Goal: Ask a question

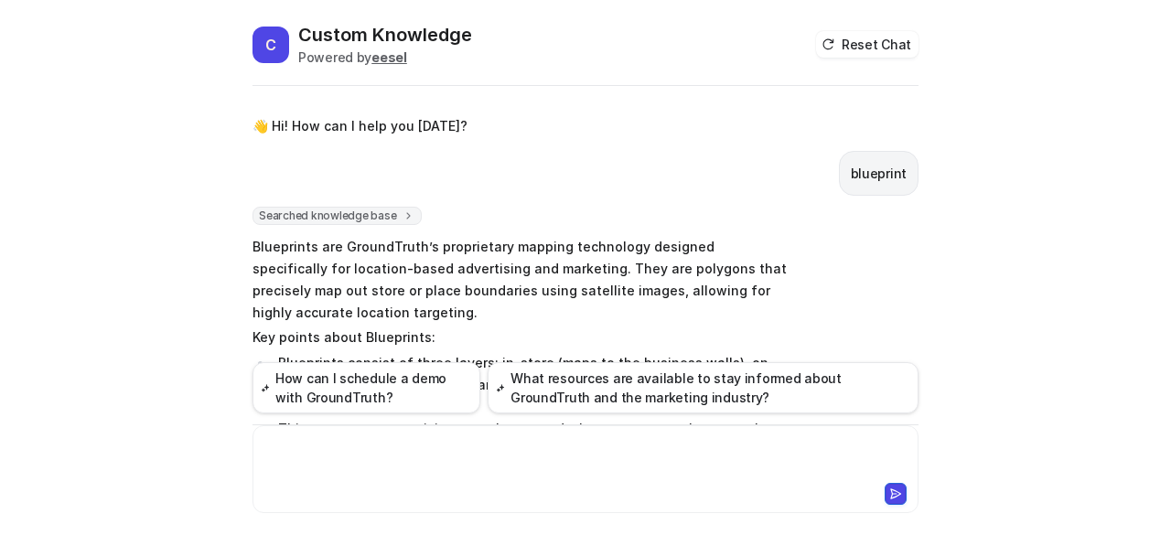
scroll to position [1280, 0]
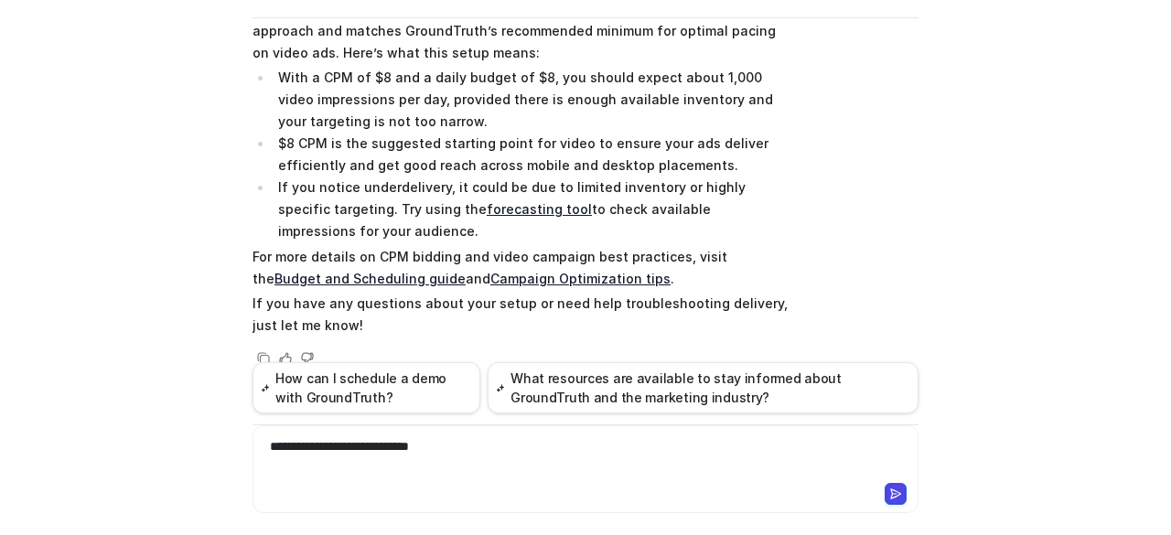
click at [304, 445] on div "**********" at bounding box center [586, 458] width 658 height 42
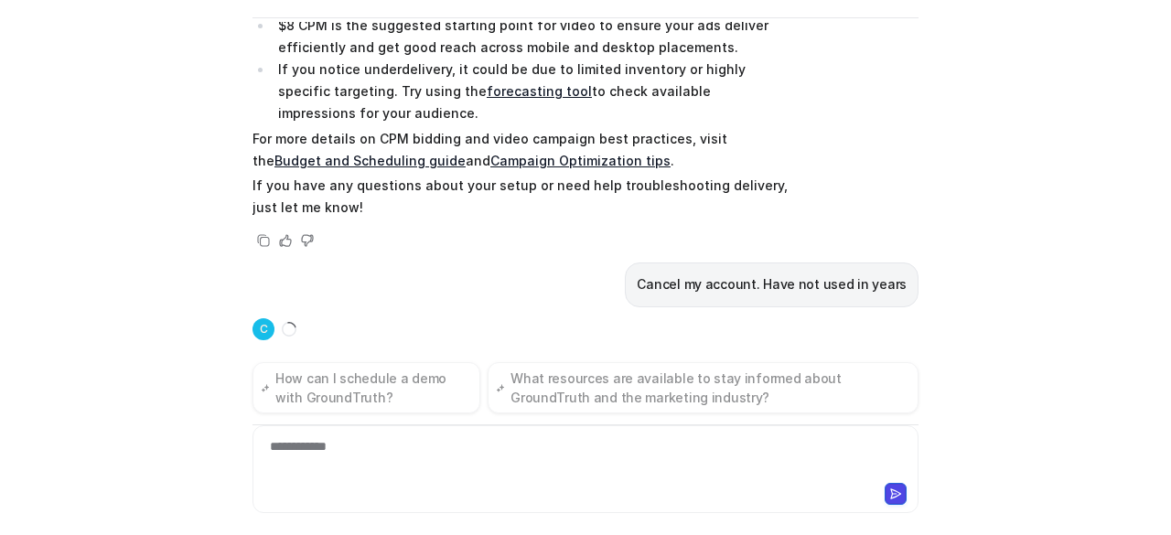
scroll to position [1467, 0]
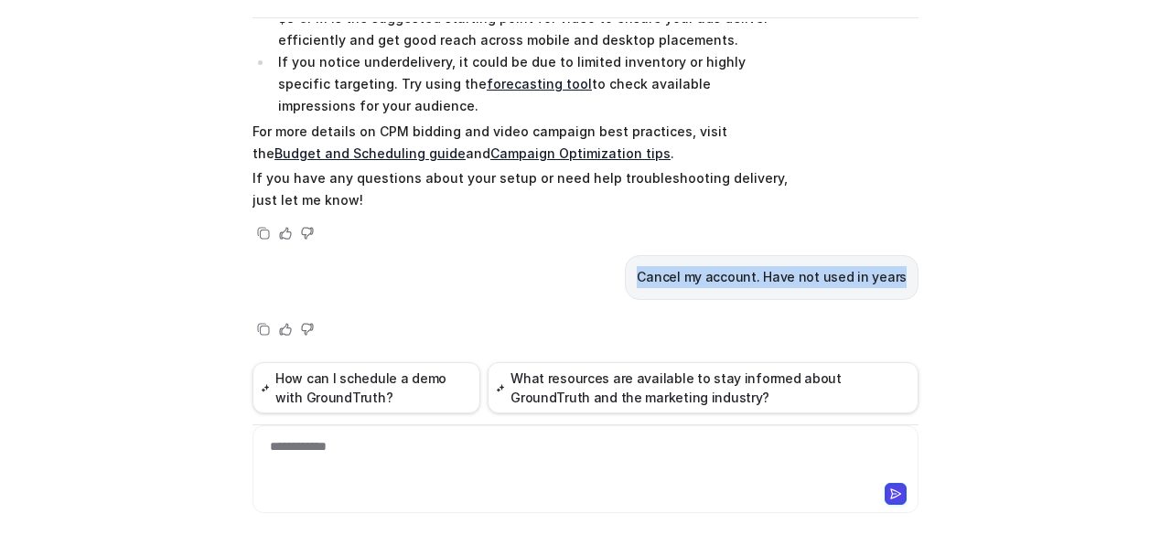
drag, startPoint x: 643, startPoint y: 277, endPoint x: 899, endPoint y: 280, distance: 255.3
click at [899, 280] on div "Cancel my account. Have not used in years" at bounding box center [772, 277] width 294 height 45
copy p "Cancel my account. Have not used in years"
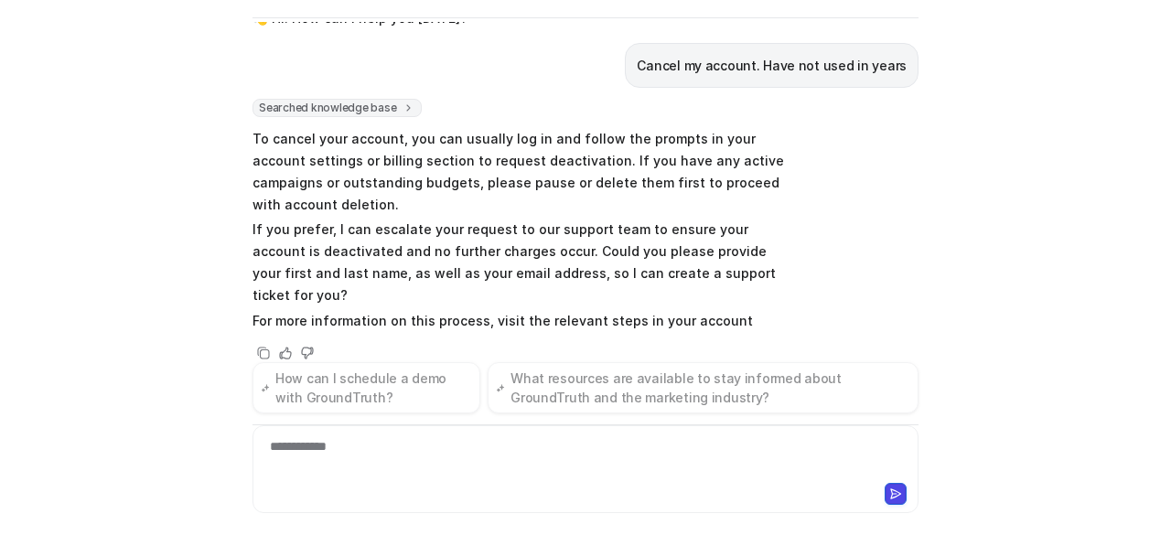
scroll to position [62, 0]
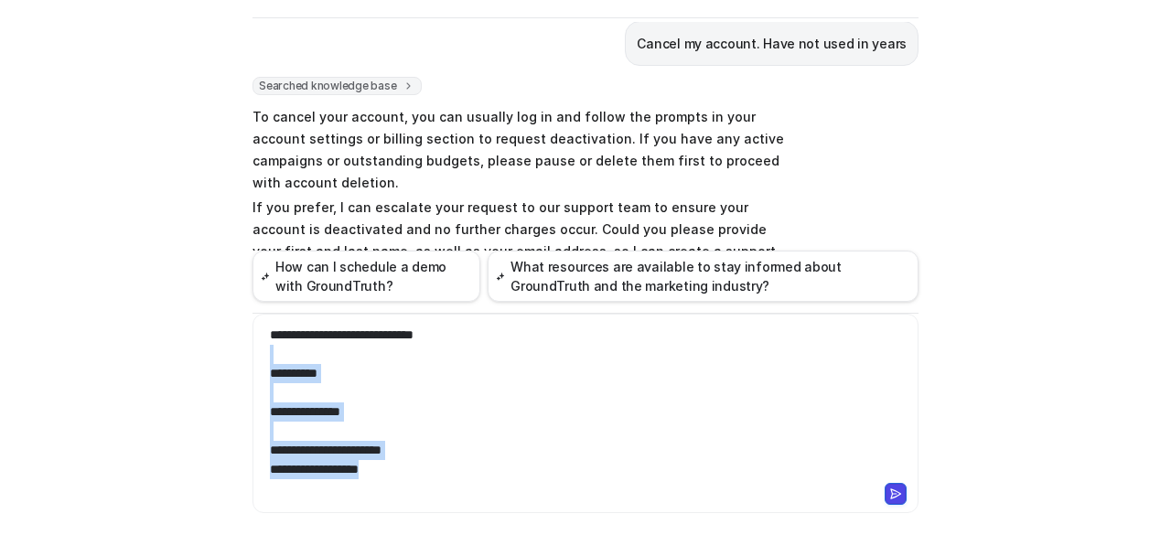
drag, startPoint x: 283, startPoint y: 354, endPoint x: 458, endPoint y: 502, distance: 229.2
click at [452, 512] on div "**********" at bounding box center [586, 413] width 666 height 199
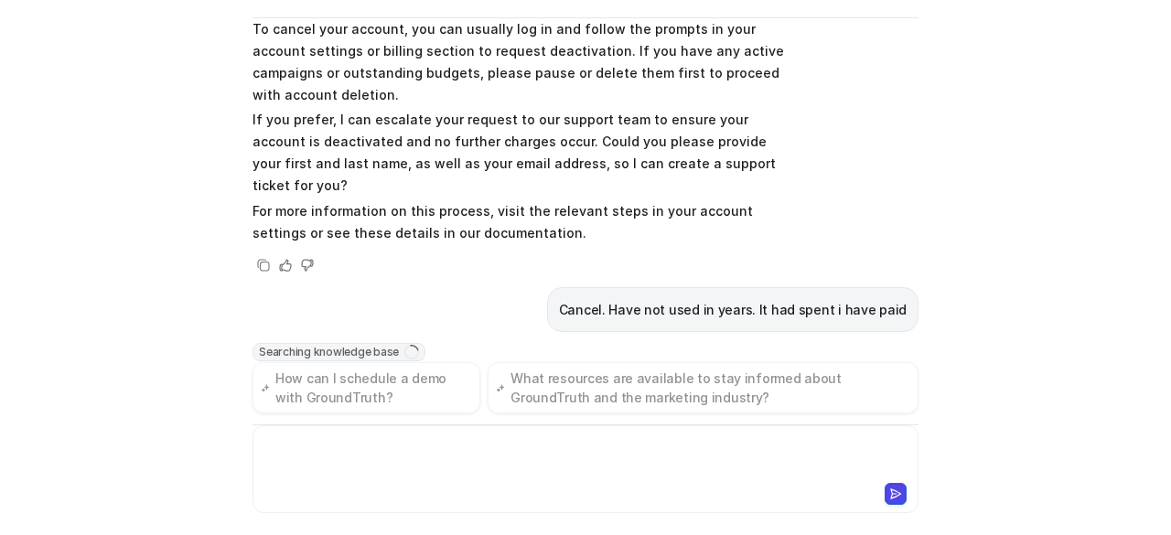
scroll to position [179, 0]
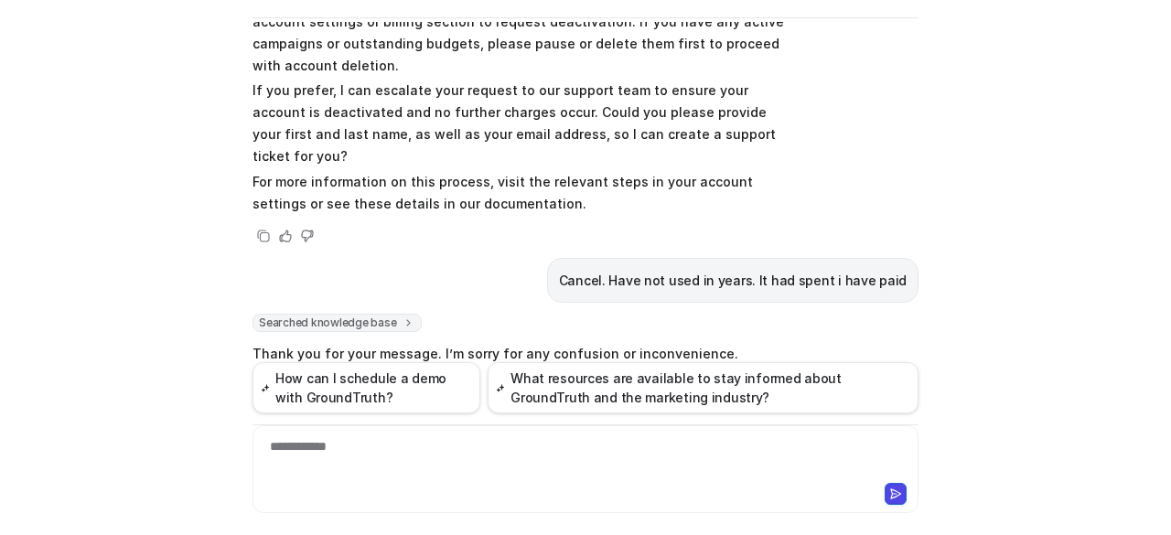
click at [609, 158] on div "👋 Hi! How can I help you [DATE]? Cancel my account. Have not used in years Sear…" at bounding box center [586, 192] width 666 height 340
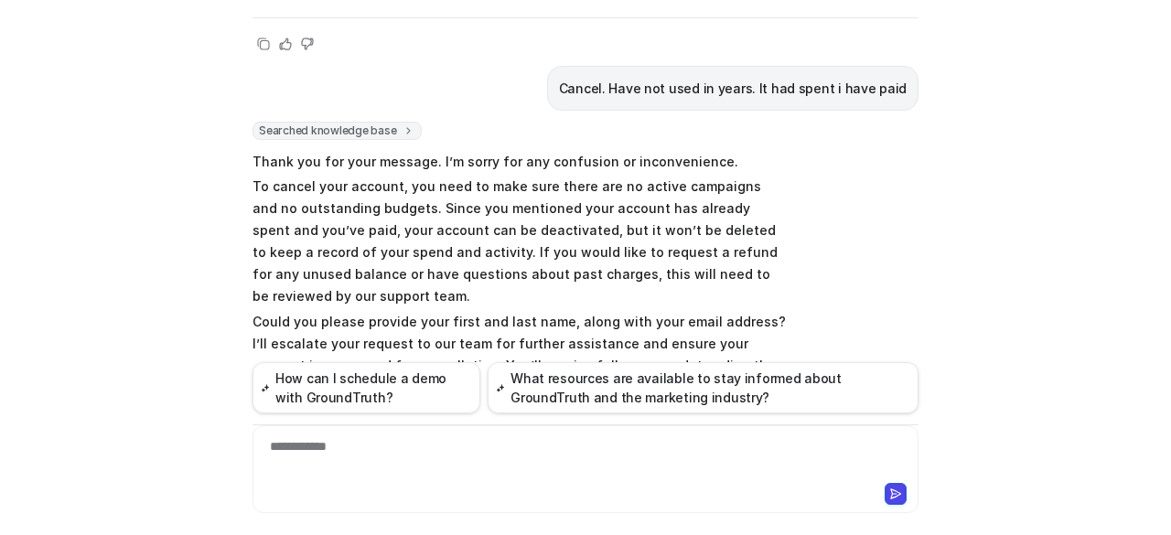
scroll to position [462, 0]
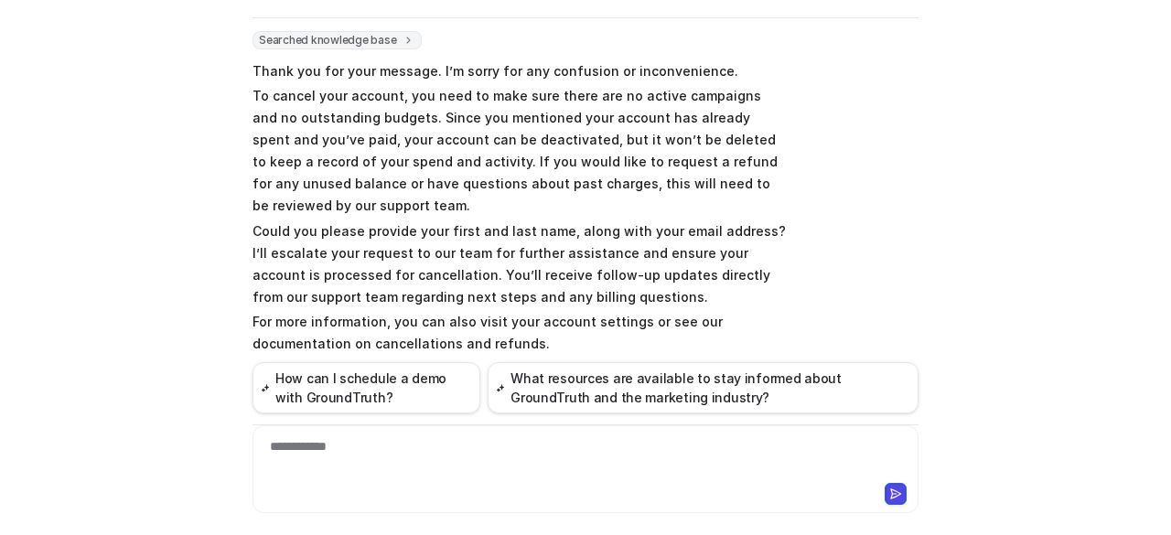
click at [379, 182] on div "👋 Hi! How can I help you [DATE]? Cancel my account. Have not used in years Sear…" at bounding box center [586, 192] width 666 height 340
click at [493, 468] on div at bounding box center [586, 458] width 658 height 42
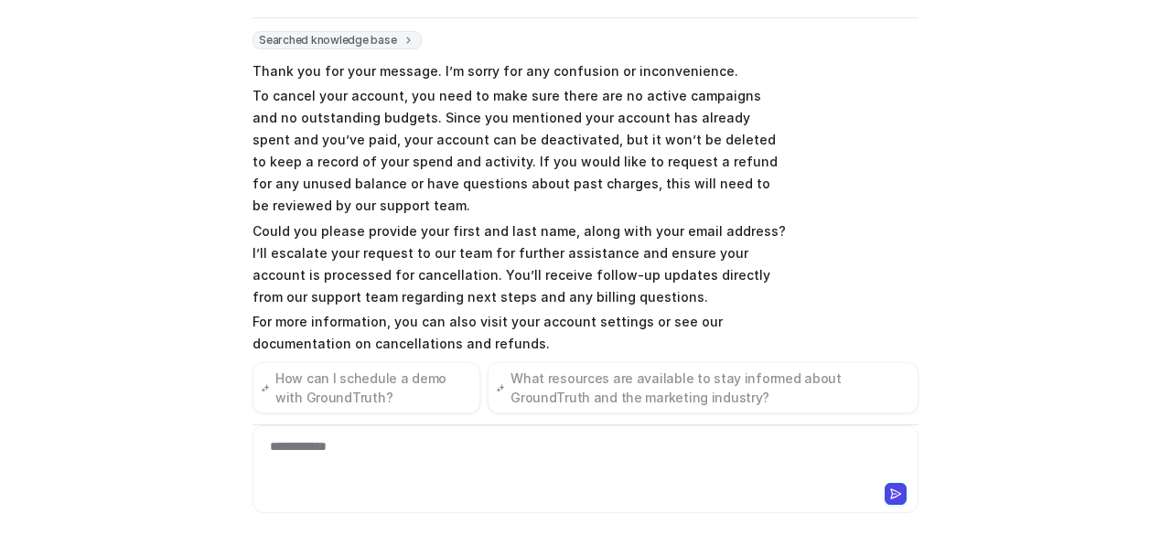
scroll to position [551, 0]
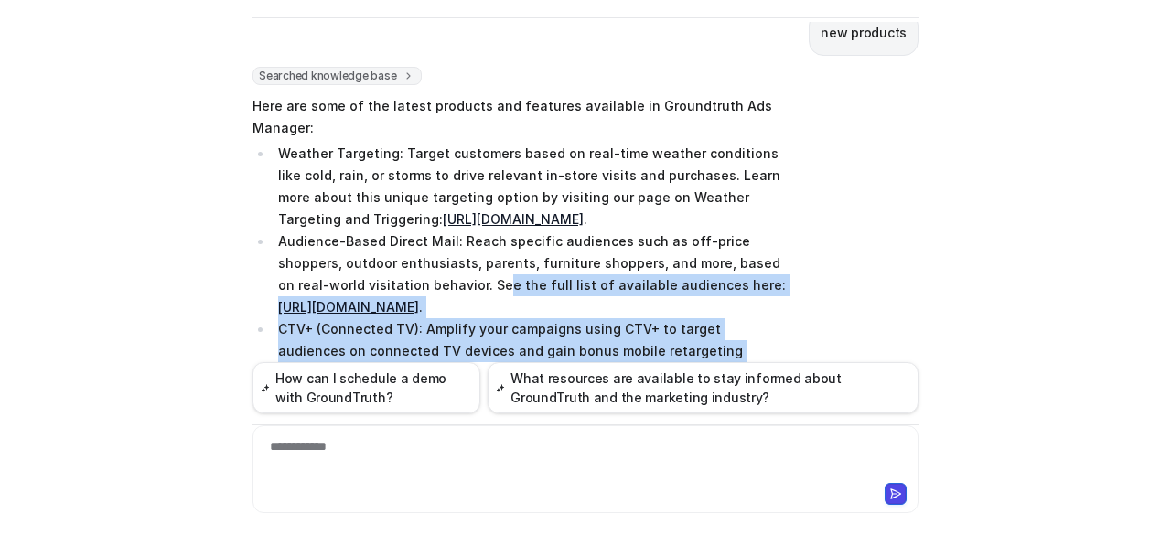
scroll to position [849, 0]
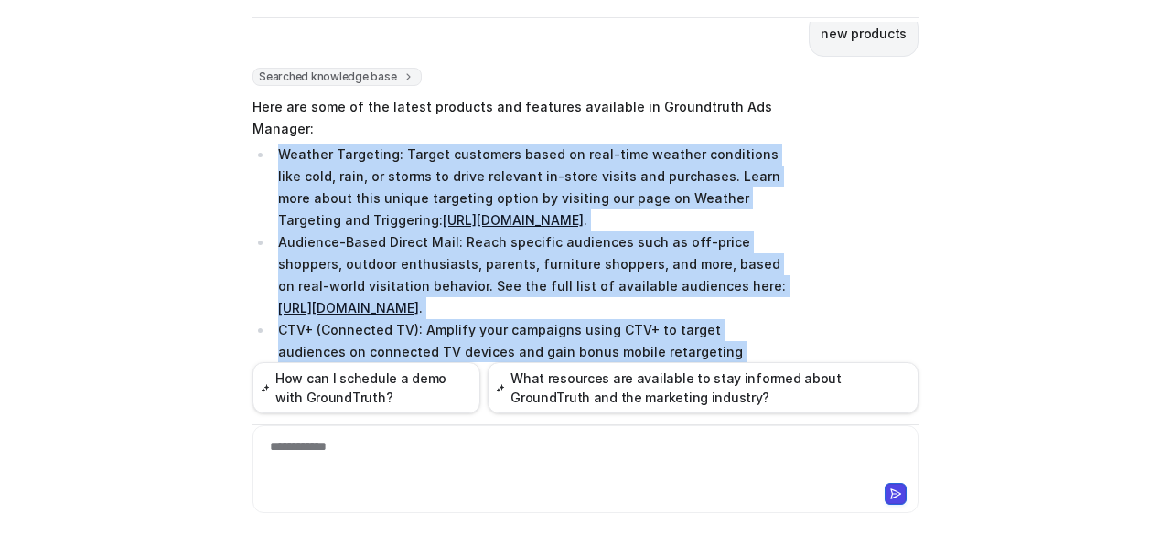
drag, startPoint x: 426, startPoint y: 301, endPoint x: 263, endPoint y: 114, distance: 247.7
click at [254, 144] on ul "Weather Targeting: Target customers based on real-time weather conditions like …" at bounding box center [520, 297] width 535 height 307
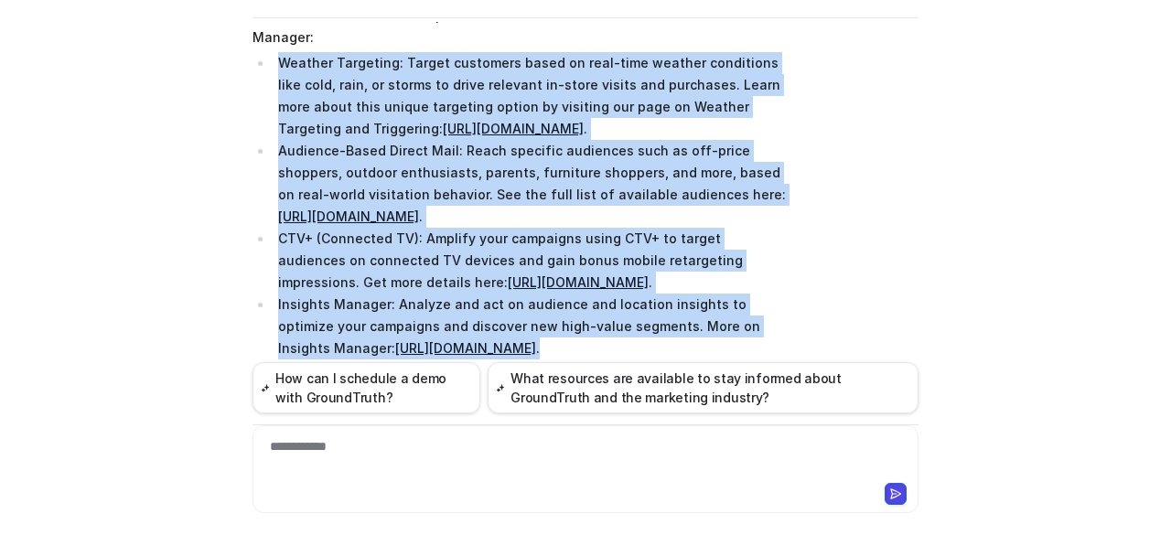
scroll to position [1032, 0]
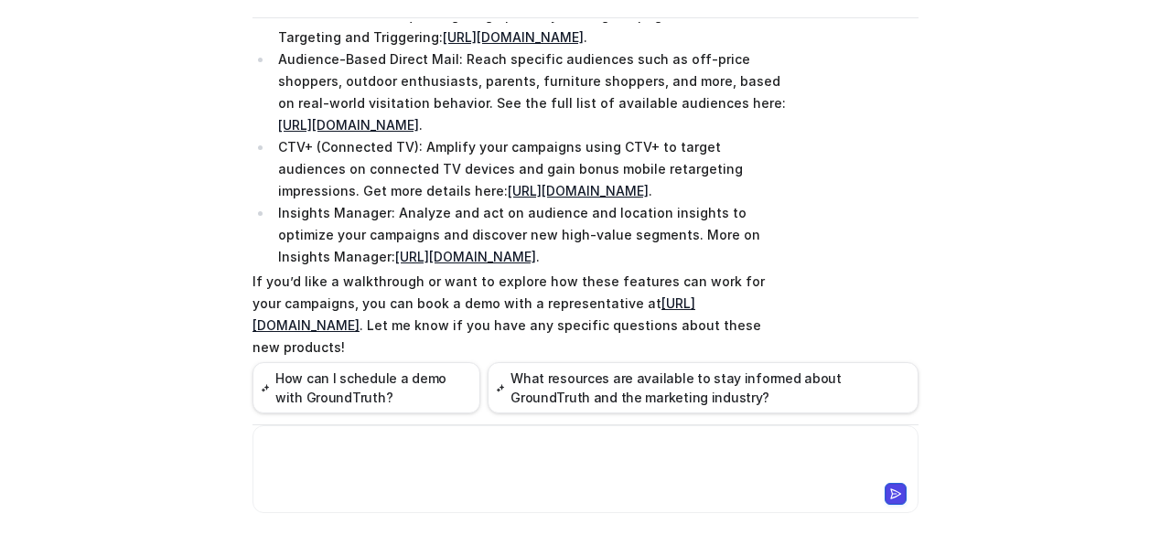
click at [456, 453] on div at bounding box center [586, 458] width 658 height 42
drag, startPoint x: 578, startPoint y: 219, endPoint x: 350, endPoint y: 188, distance: 230.9
click at [350, 188] on li "CTV+ (Connected TV): Amplify your campaigns using CTV+ to target audiences on c…" at bounding box center [530, 169] width 515 height 66
copy li "[URL][DOMAIN_NAME] ."
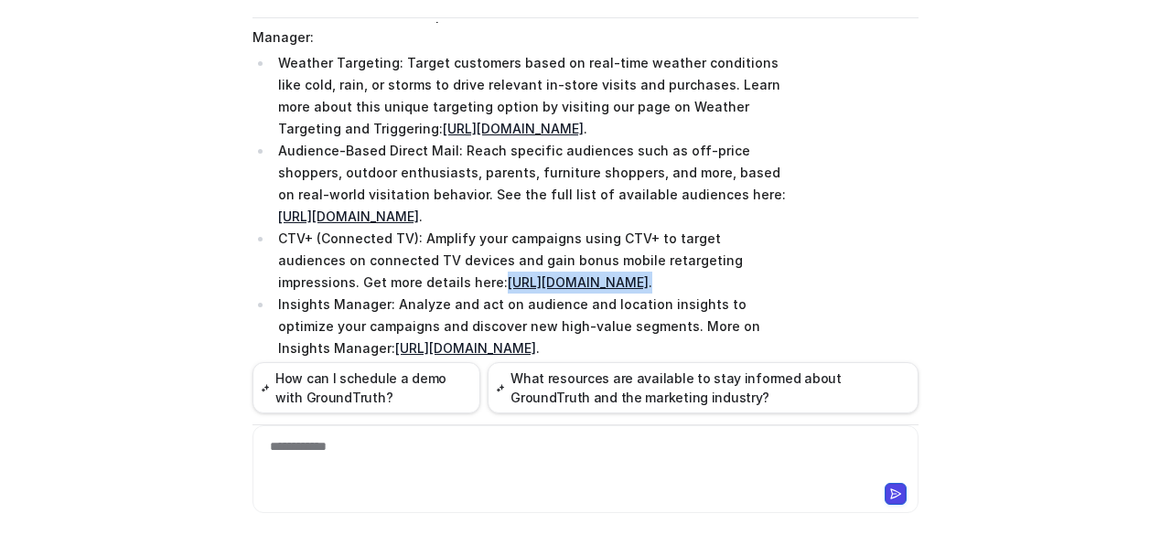
scroll to position [849, 0]
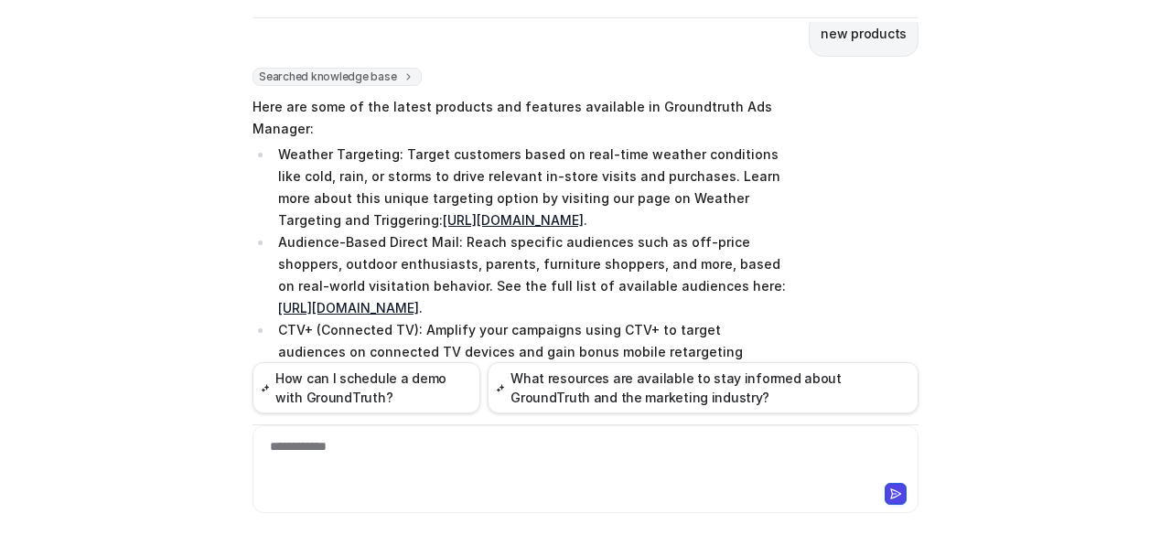
click at [453, 455] on div "**********" at bounding box center [586, 458] width 658 height 42
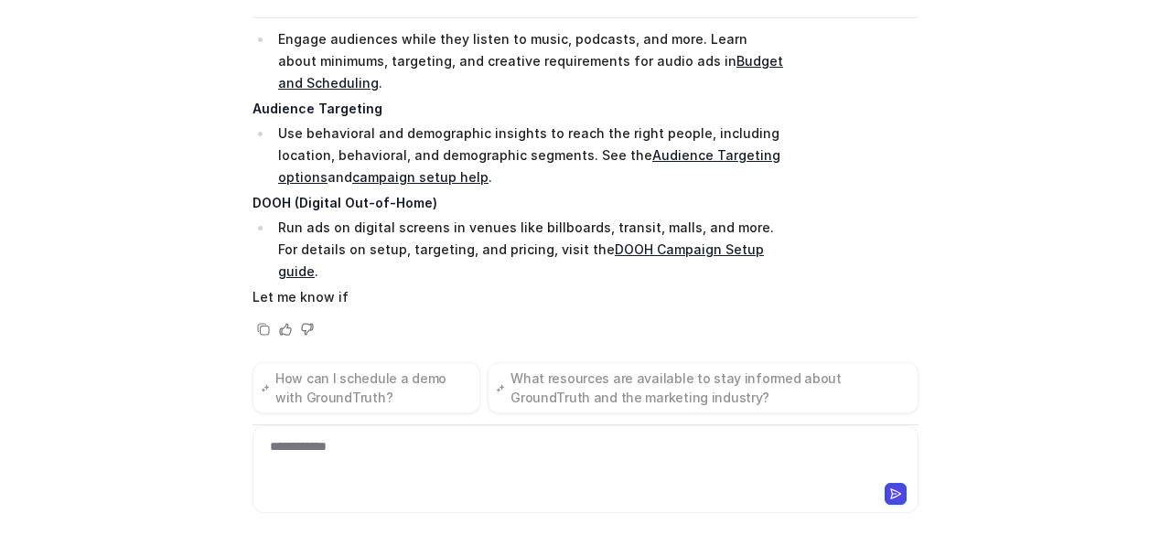
scroll to position [1914, 0]
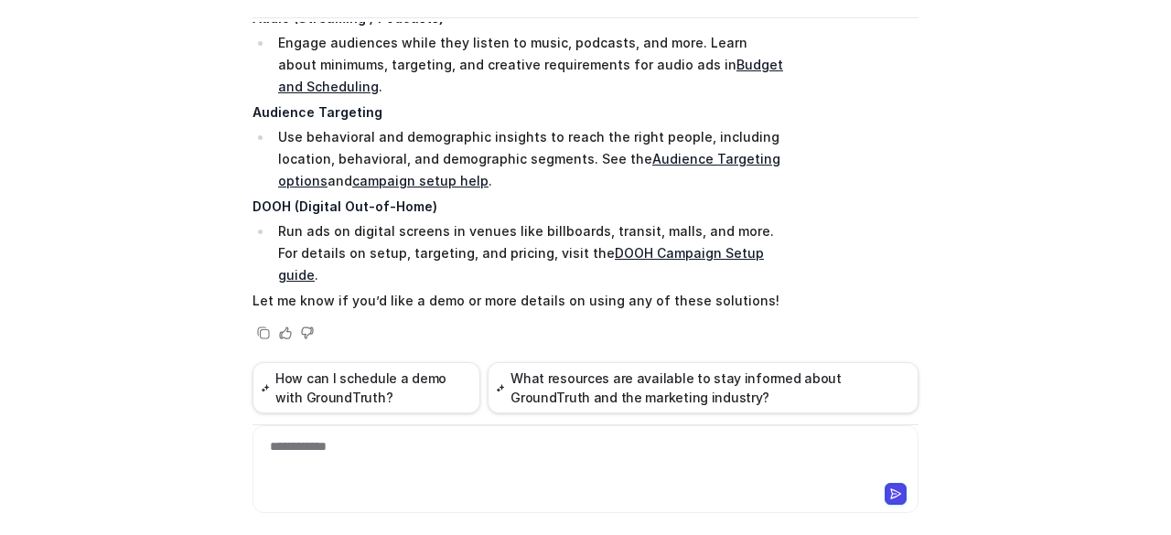
click at [724, 277] on link "DOOH Campaign Setup guide" at bounding box center [521, 264] width 486 height 38
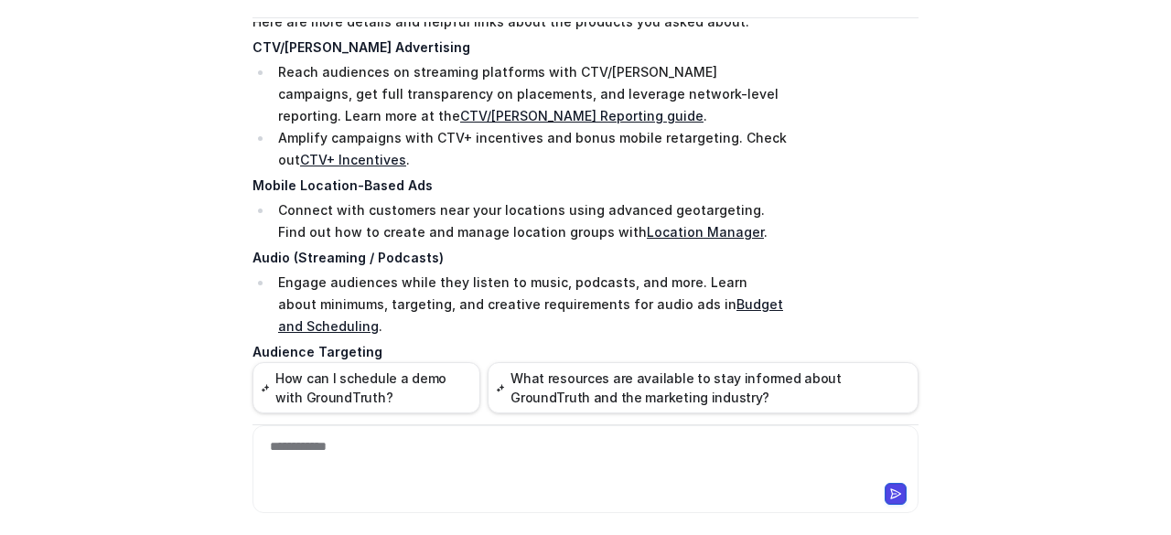
scroll to position [1640, 0]
